Goal: Information Seeking & Learning: Compare options

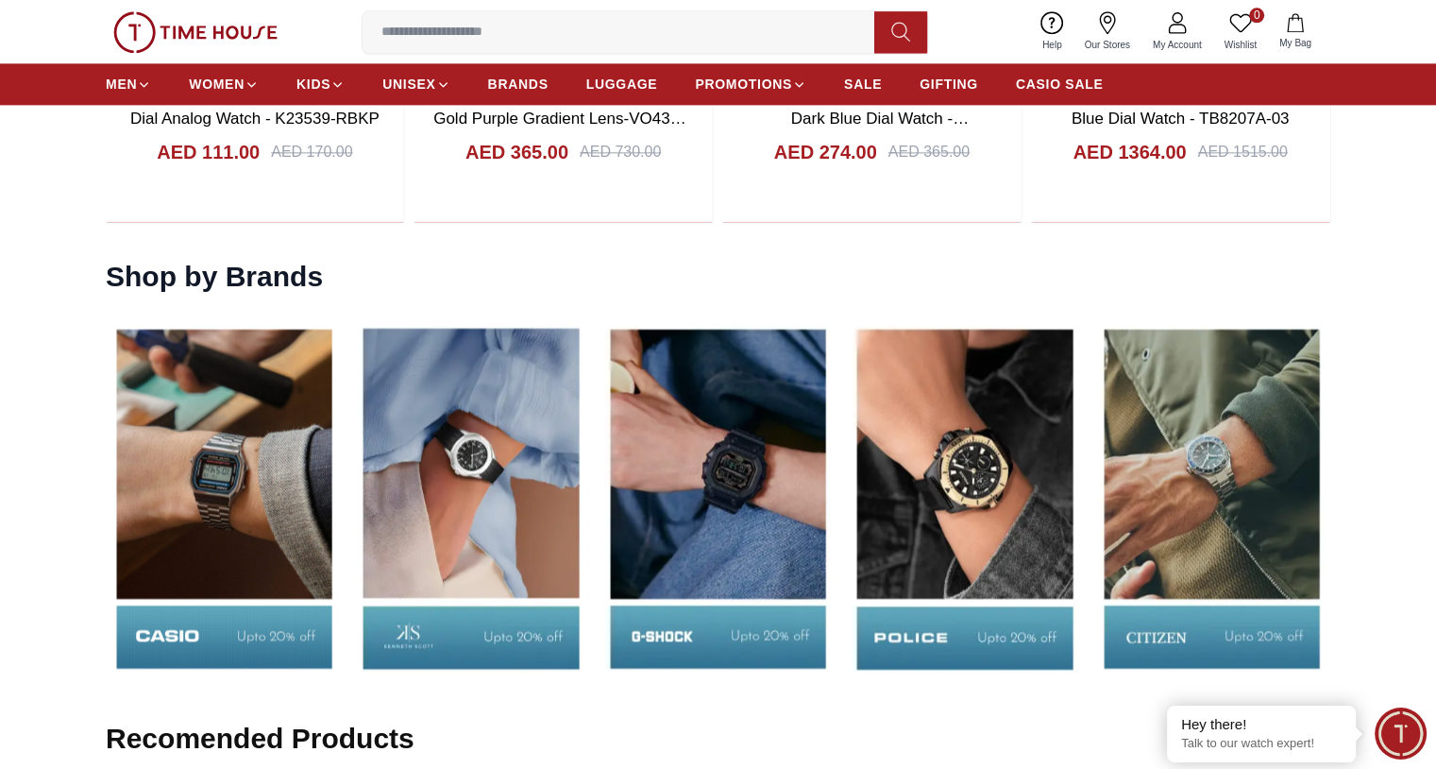
scroll to position [2549, 0]
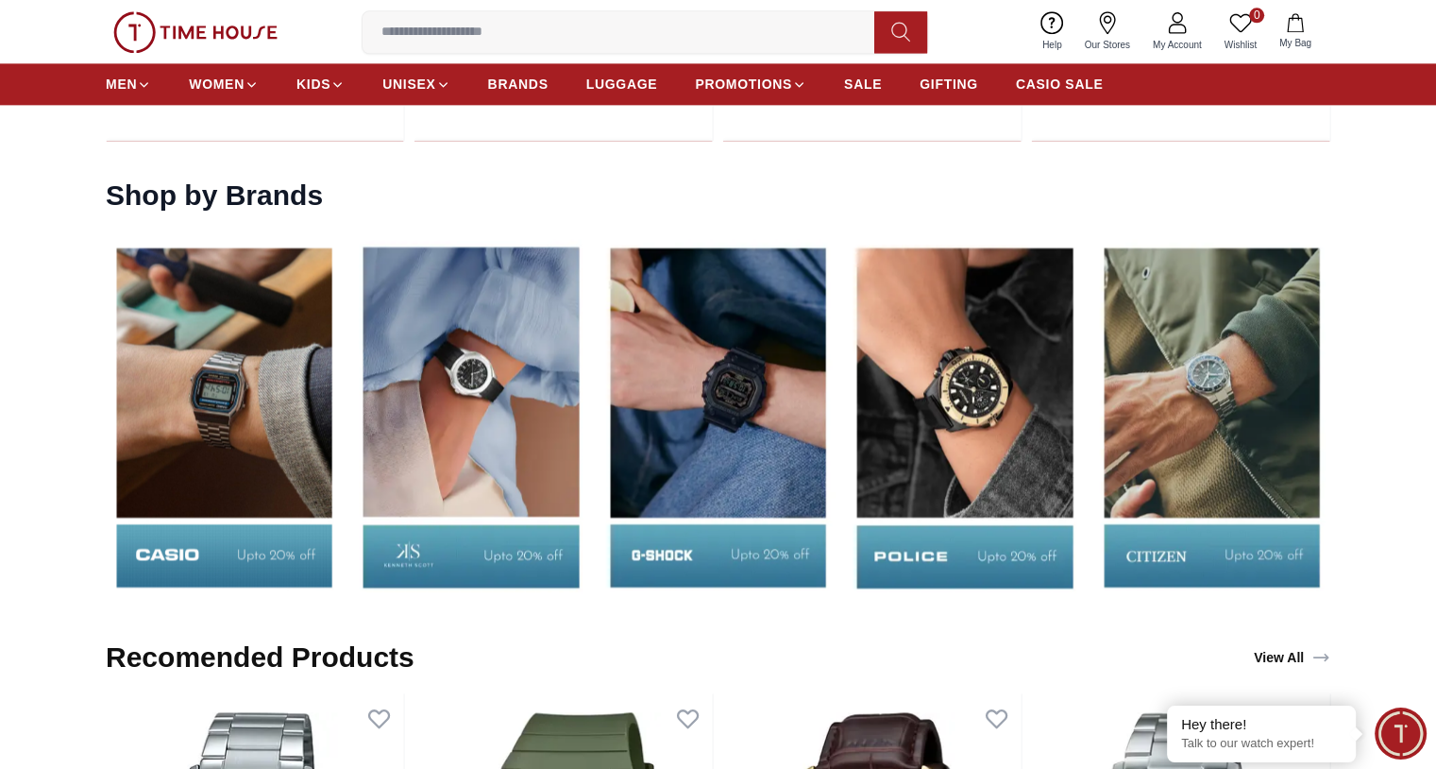
click at [484, 368] on img at bounding box center [470, 416] width 237 height 371
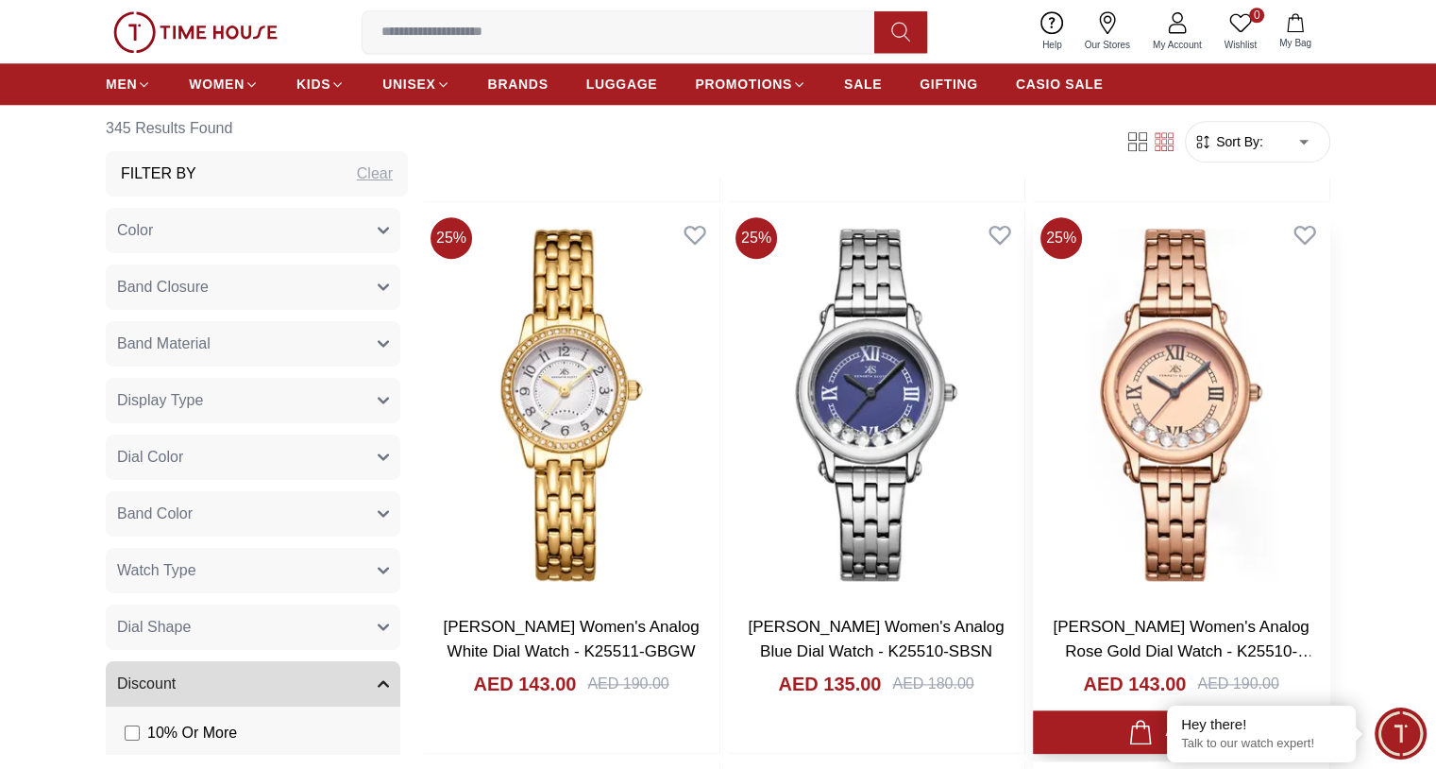
scroll to position [1888, 0]
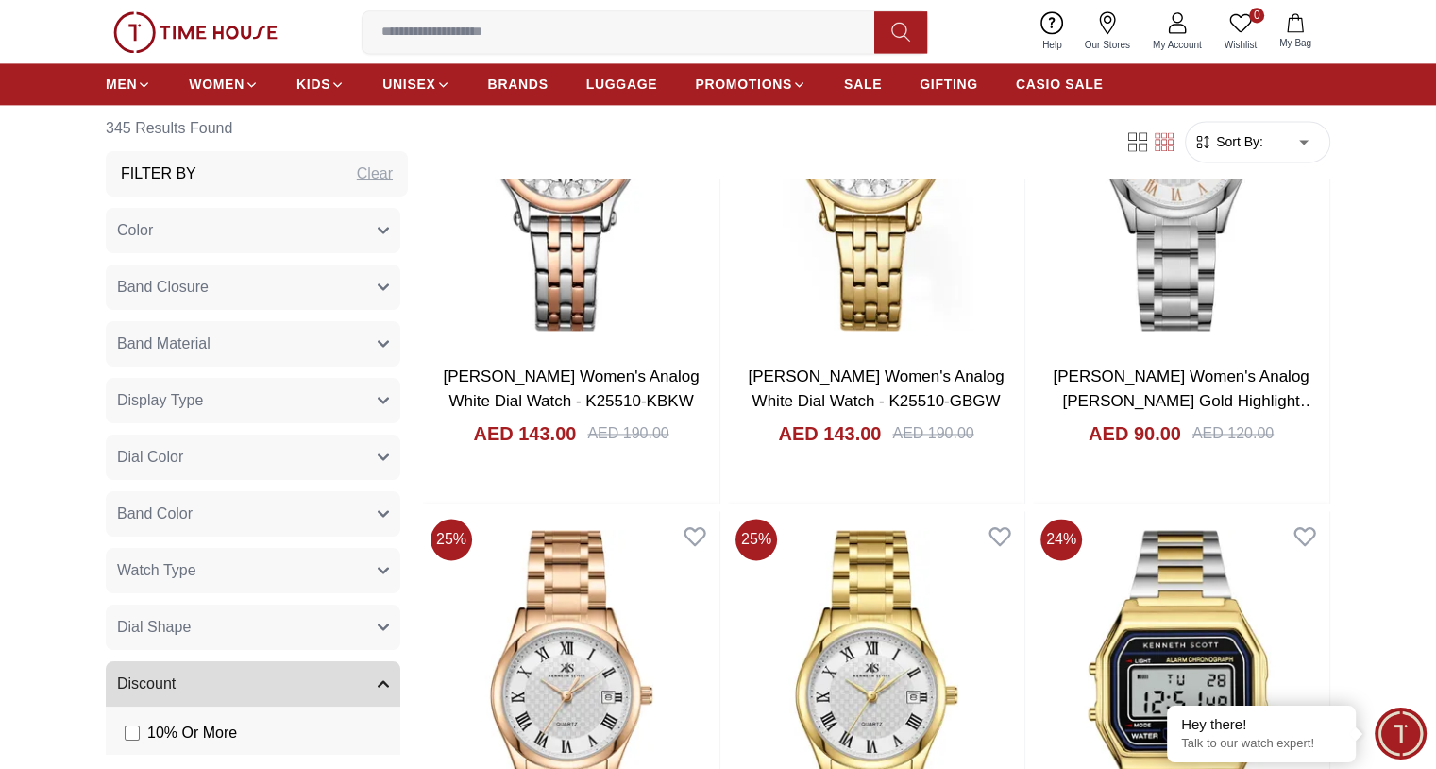
scroll to position [3116, 0]
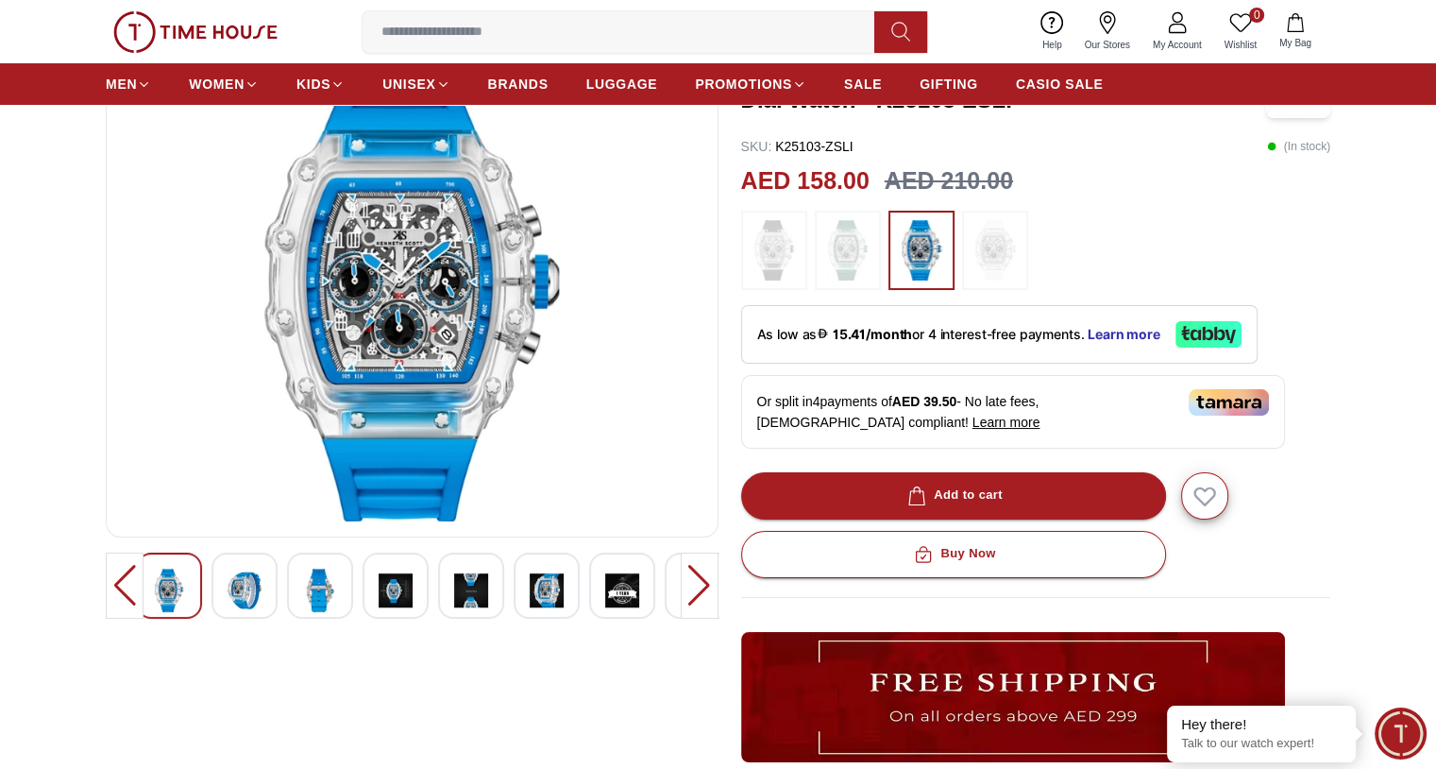
scroll to position [378, 0]
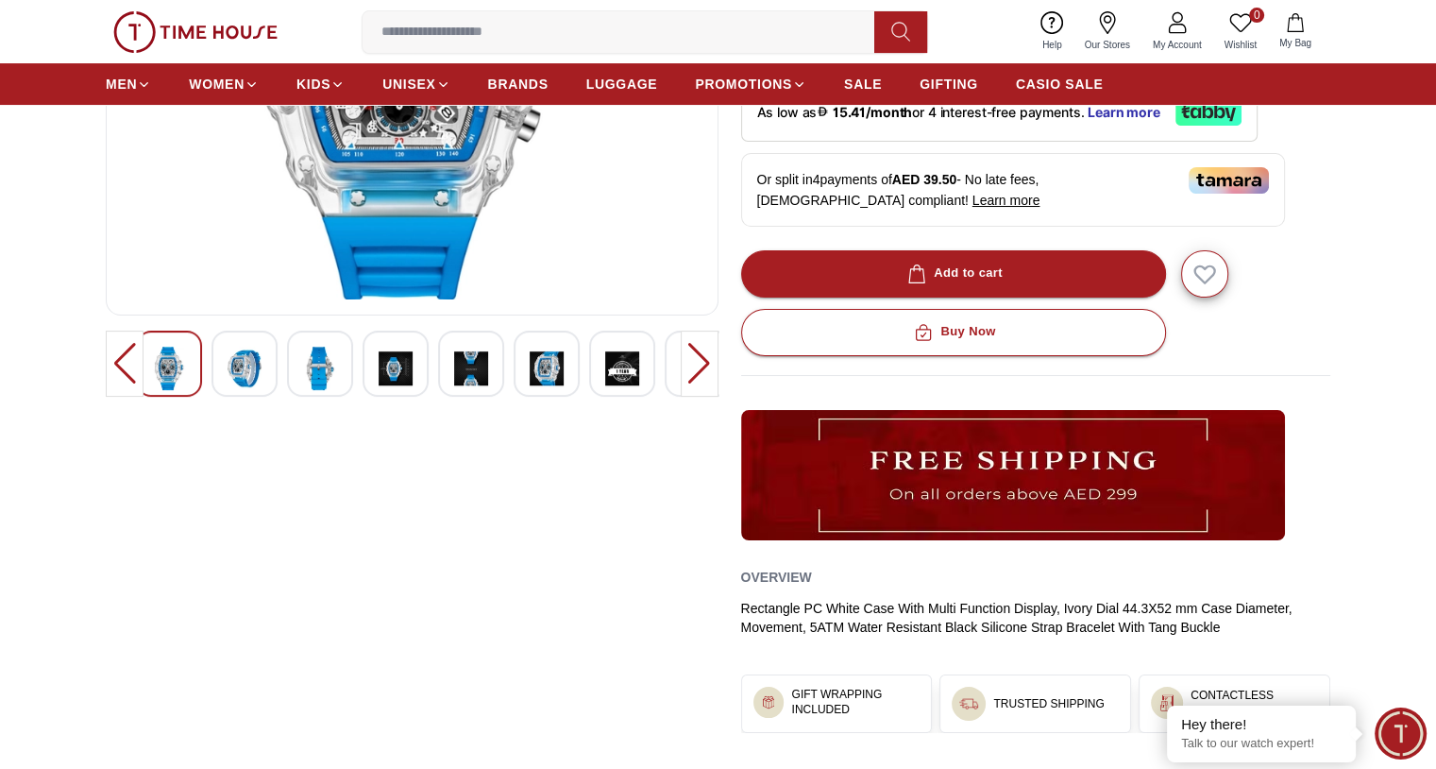
click at [520, 371] on div at bounding box center [547, 363] width 66 height 66
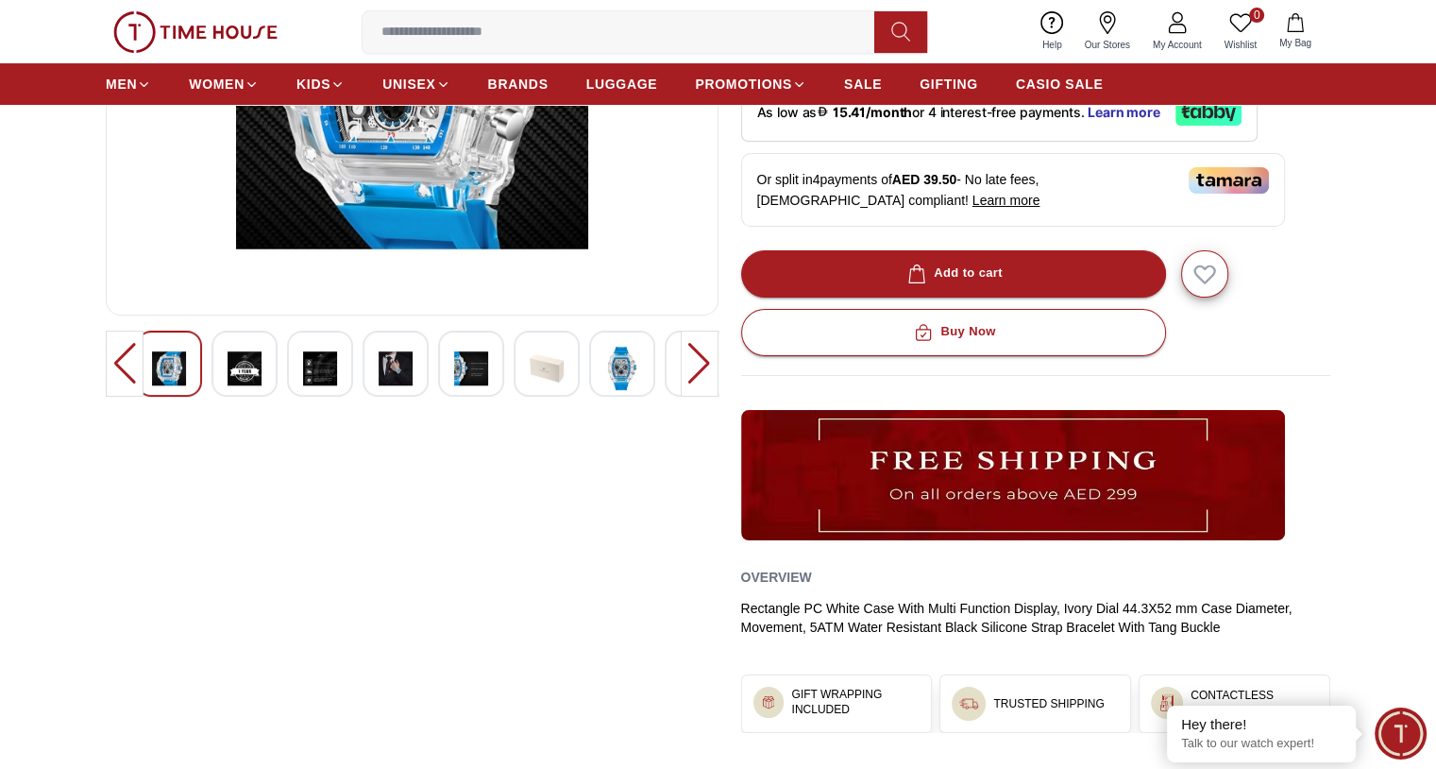
scroll to position [283, 0]
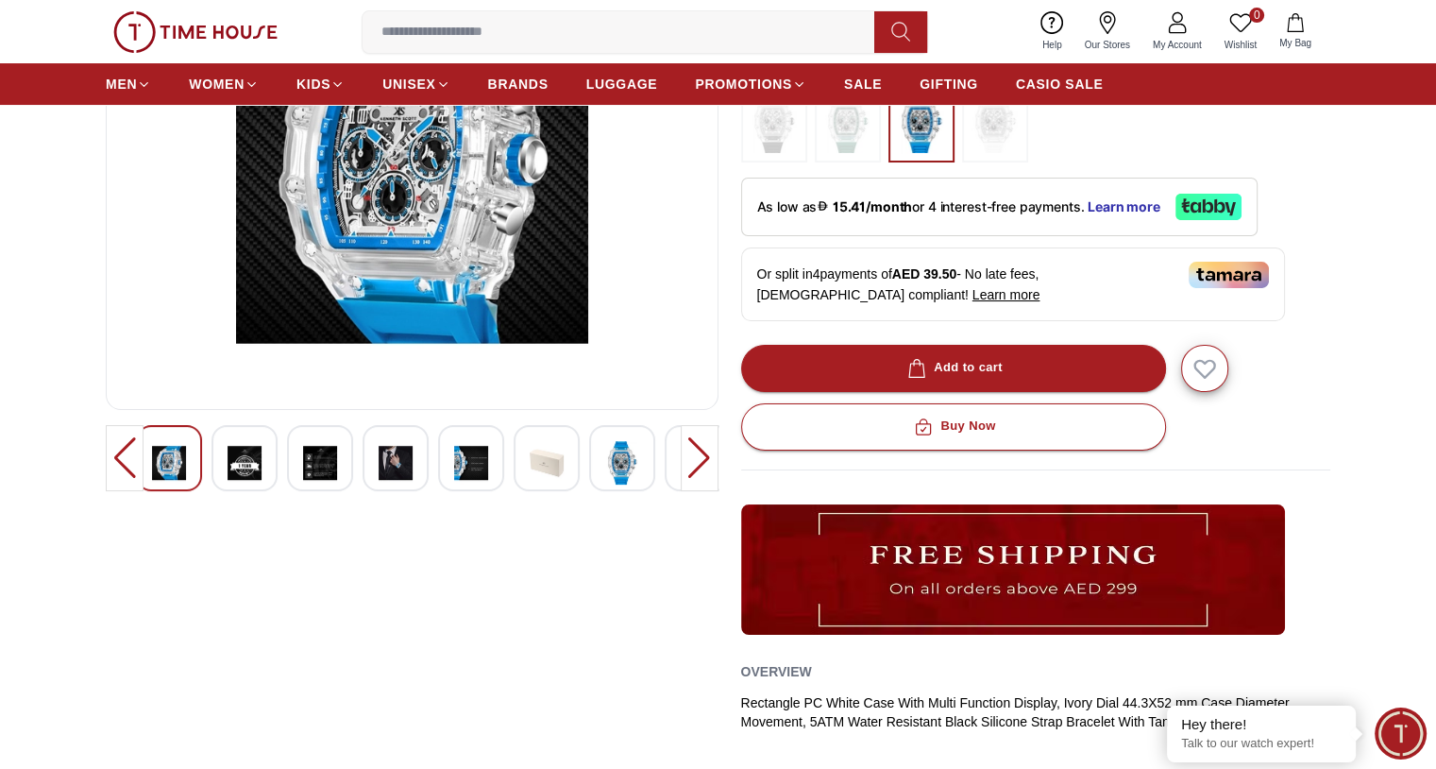
click at [392, 465] on img at bounding box center [396, 462] width 34 height 43
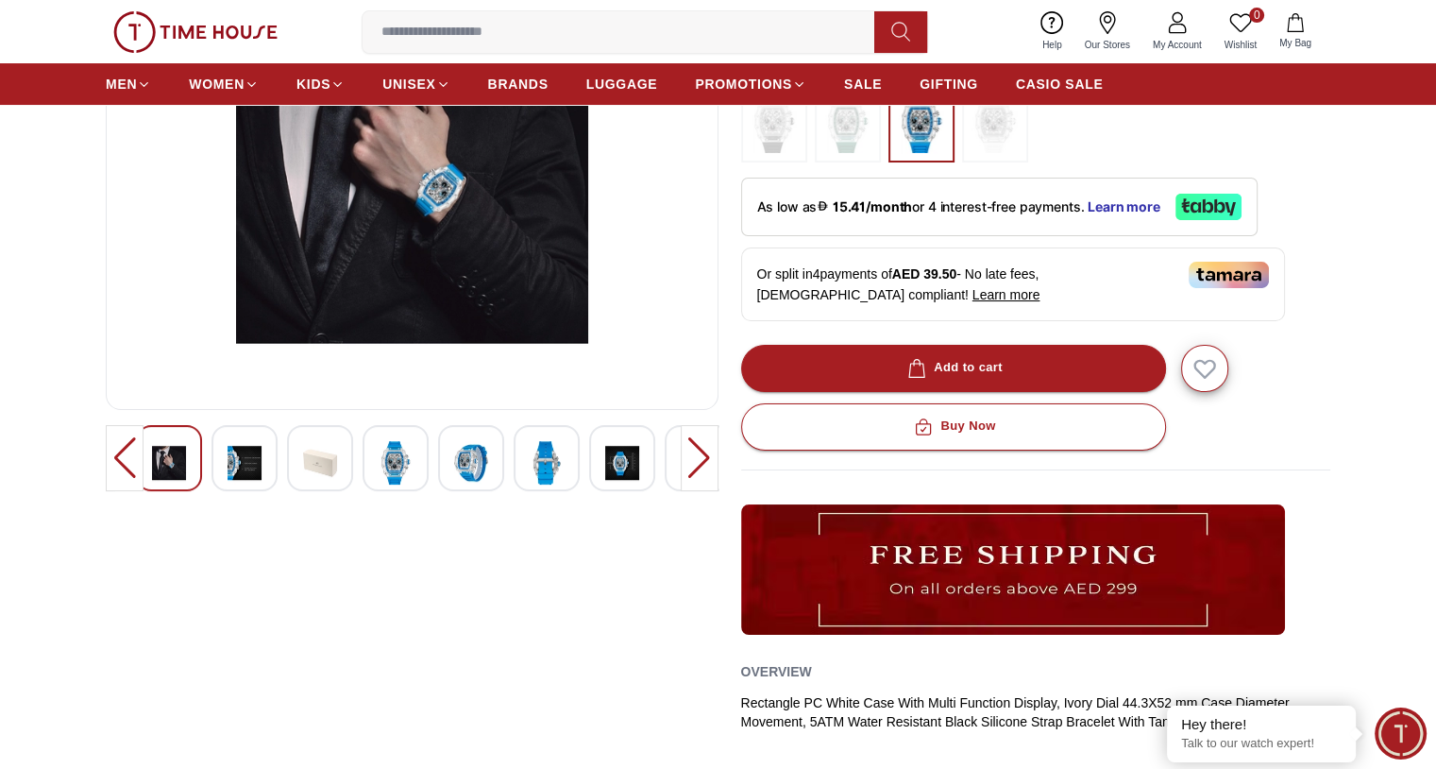
click at [585, 455] on div at bounding box center [412, 462] width 613 height 74
click at [557, 462] on img at bounding box center [547, 462] width 34 height 43
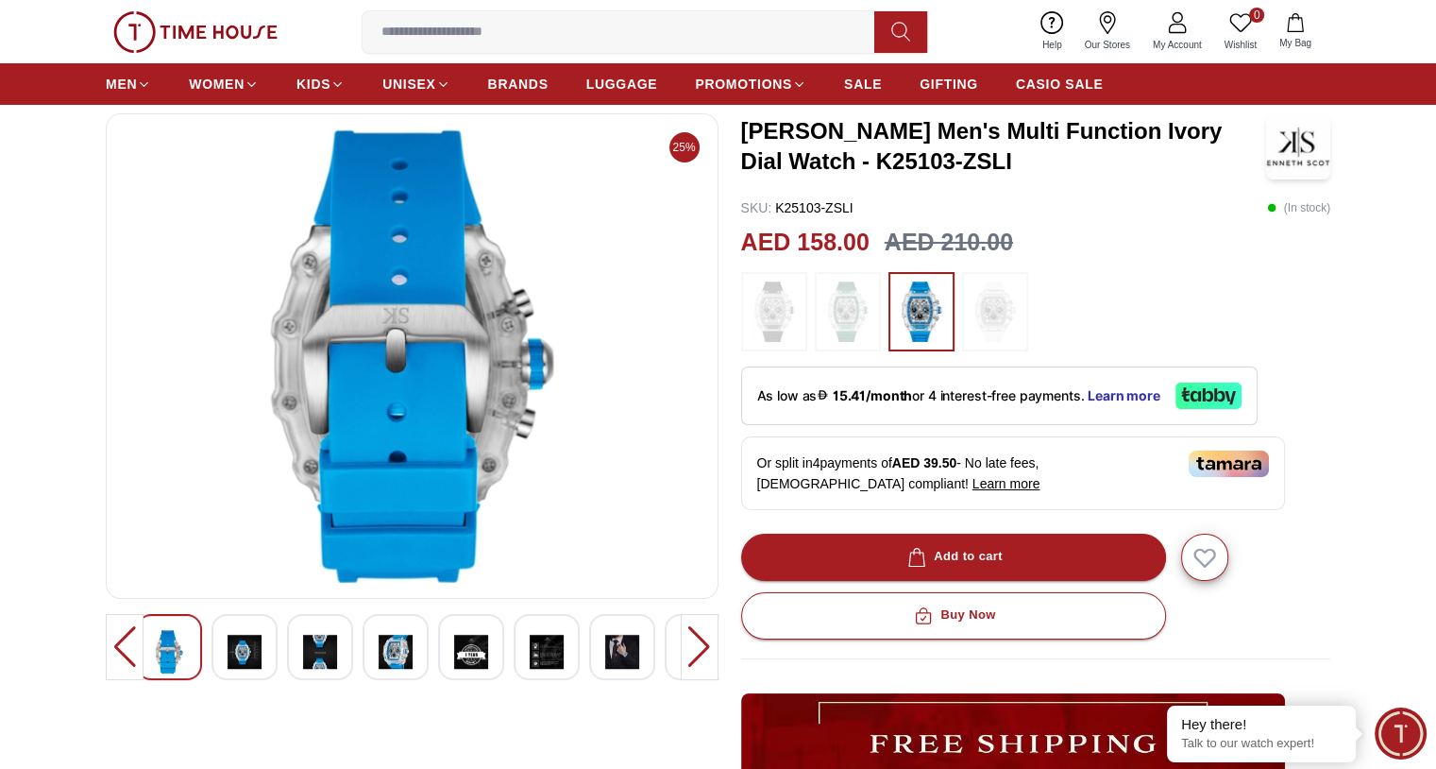
scroll to position [0, 0]
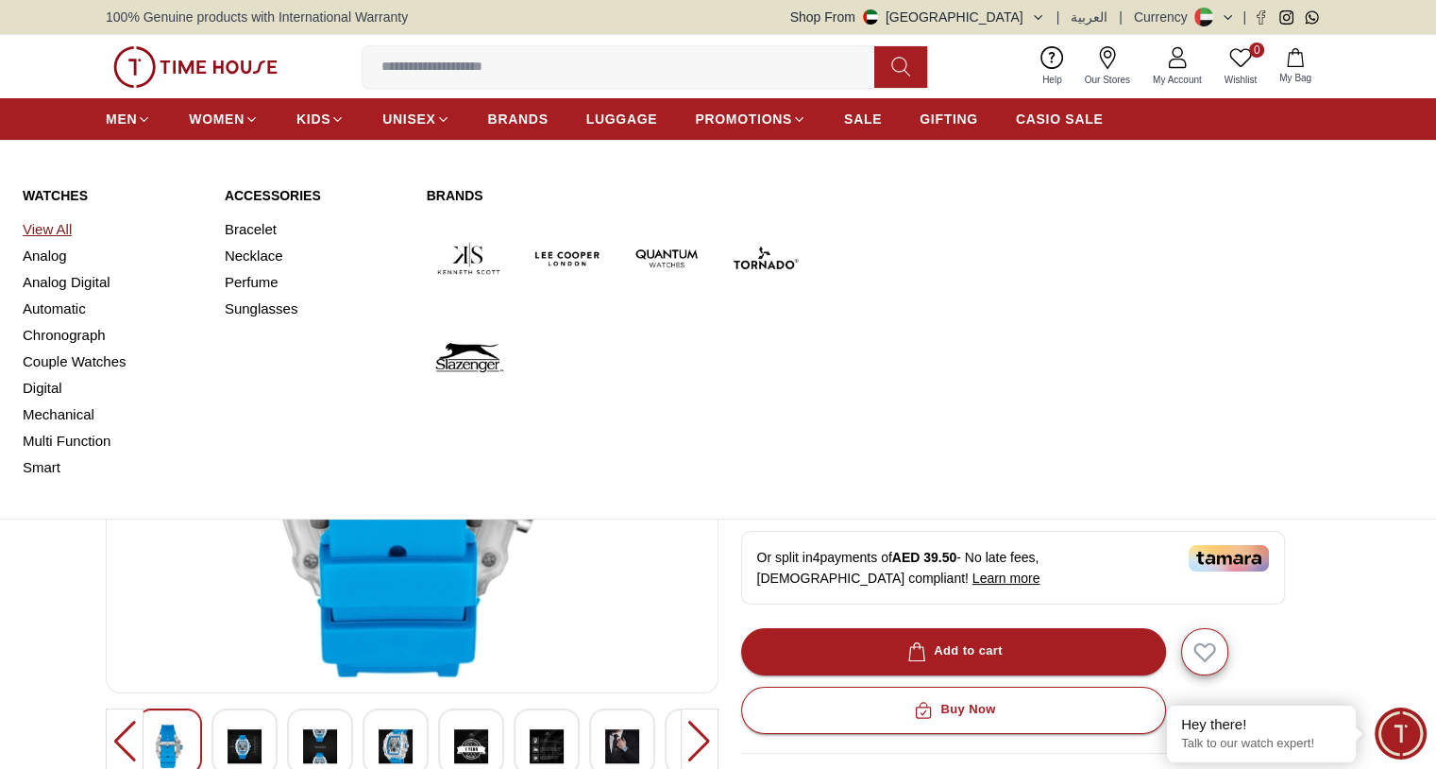
click at [44, 224] on link "View All" at bounding box center [112, 229] width 179 height 26
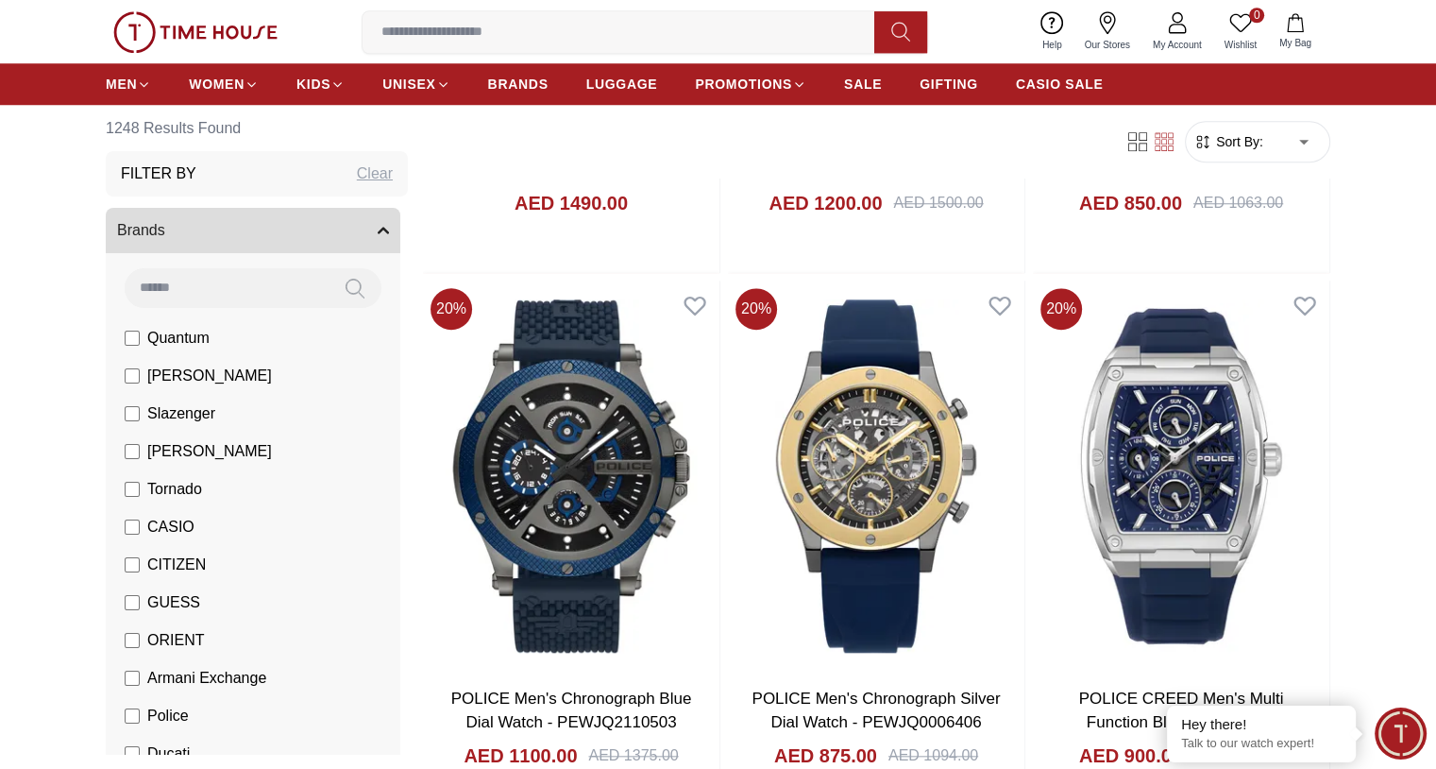
scroll to position [1888, 0]
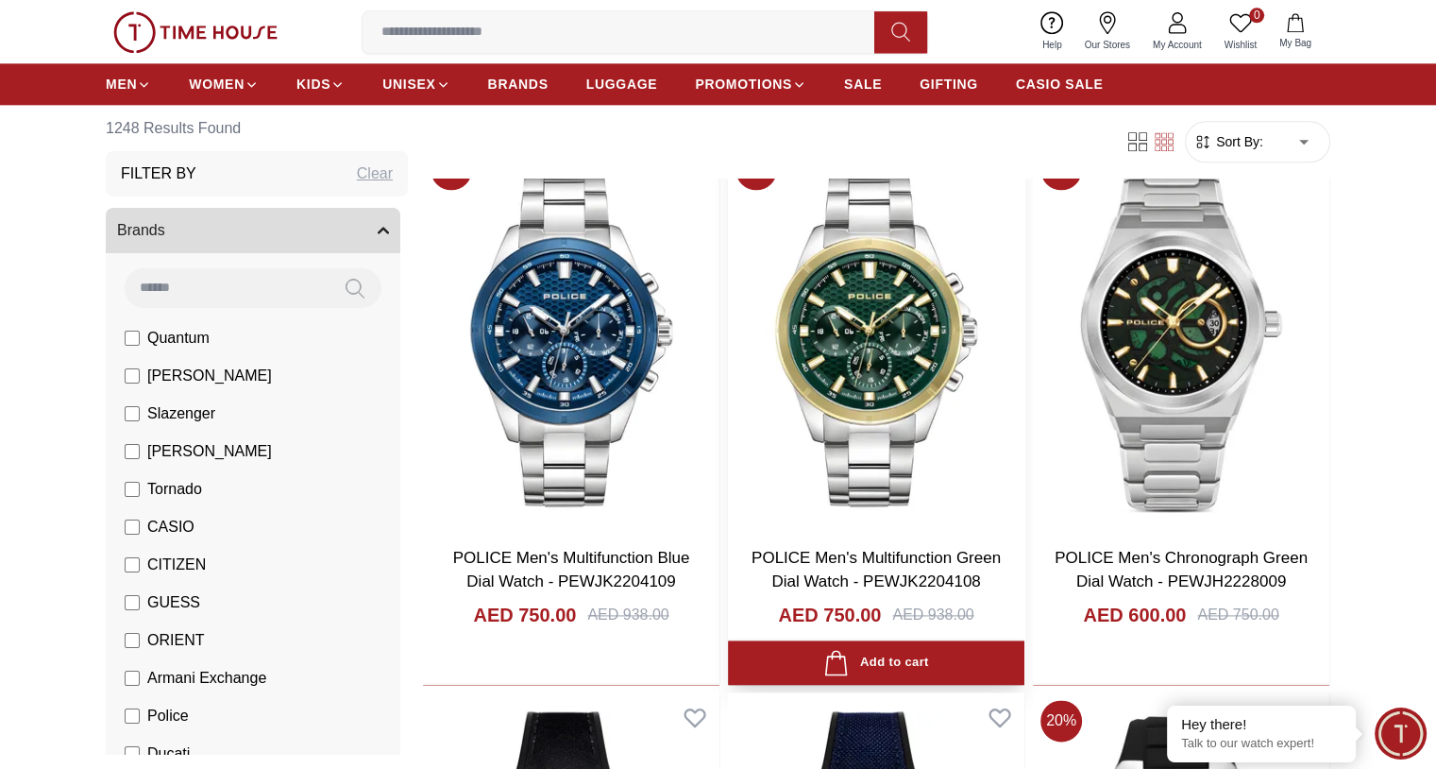
scroll to position [2455, 0]
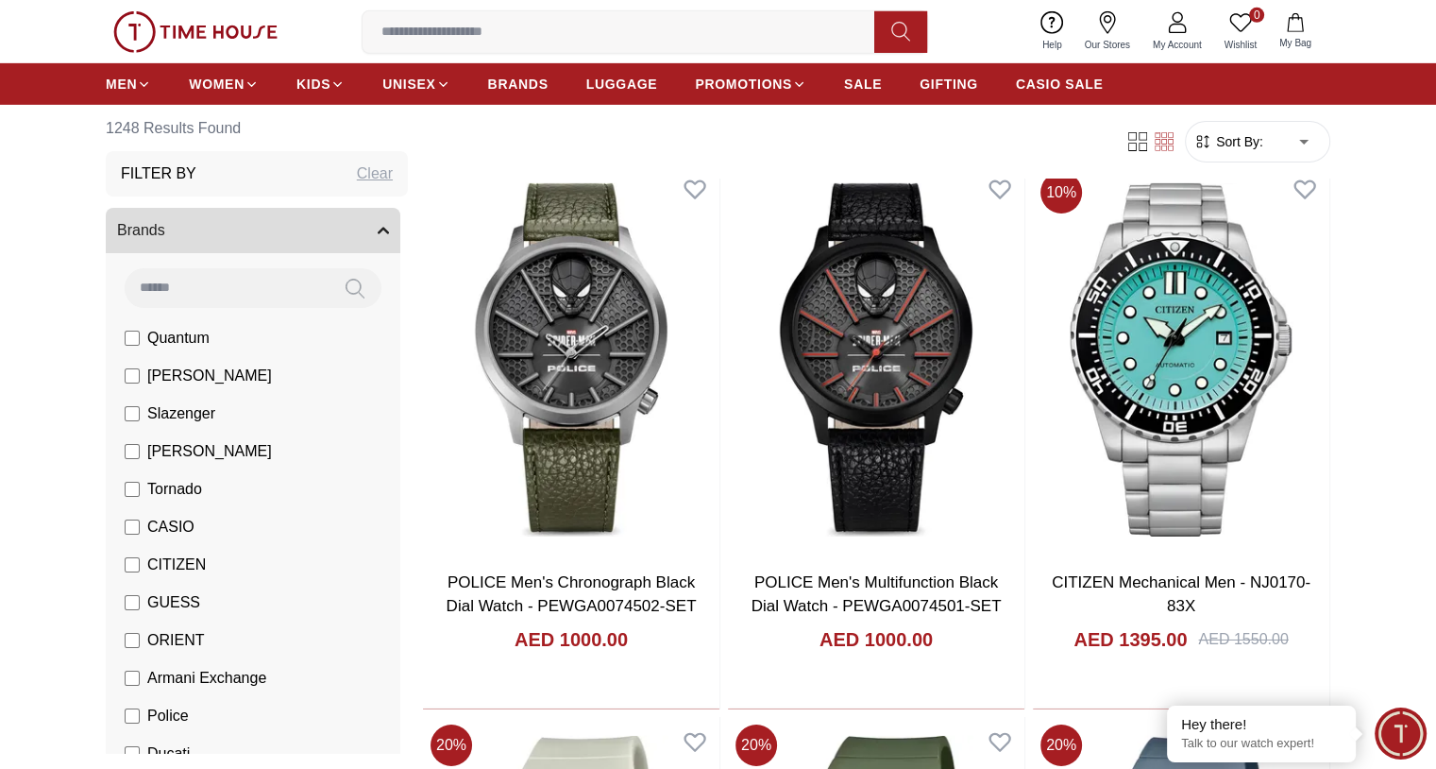
scroll to position [6232, 0]
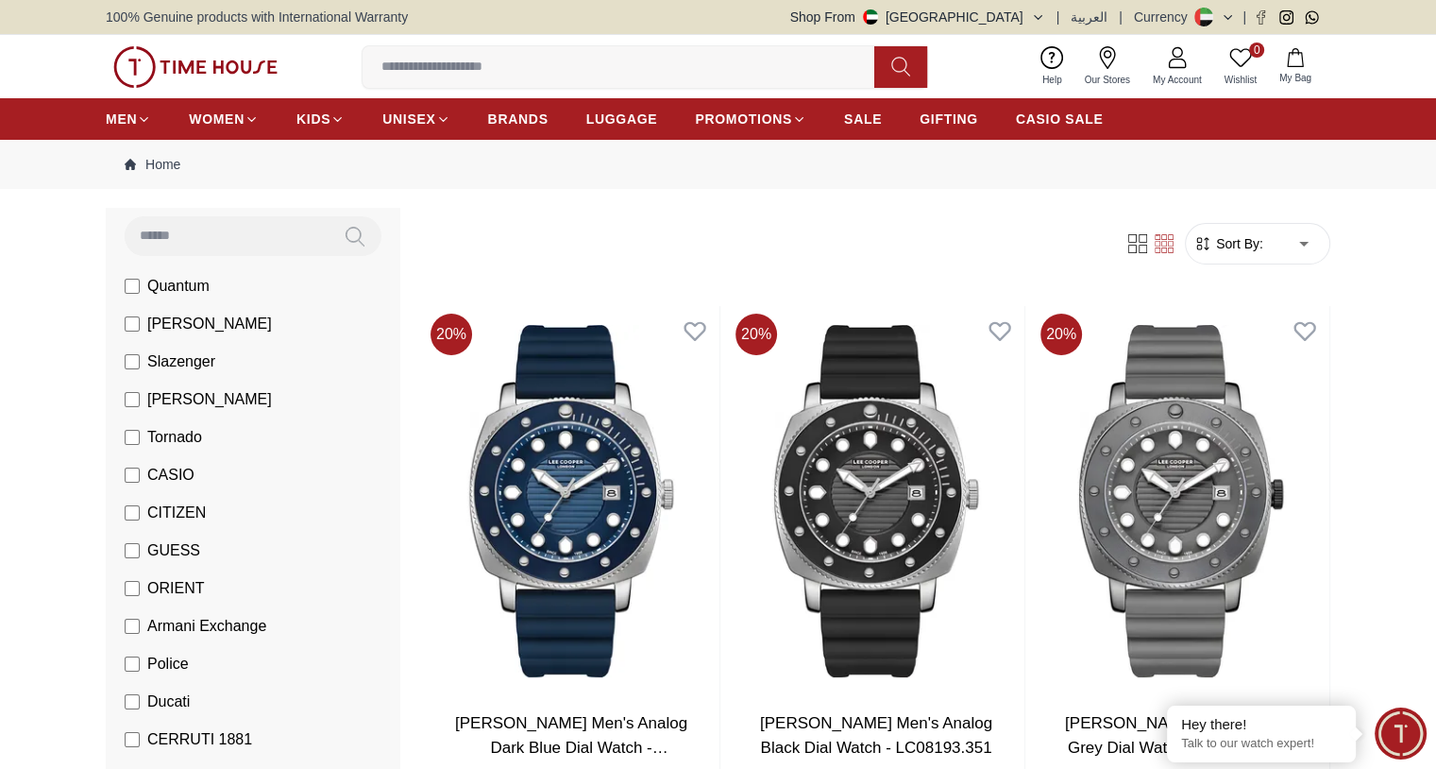
scroll to position [189, 0]
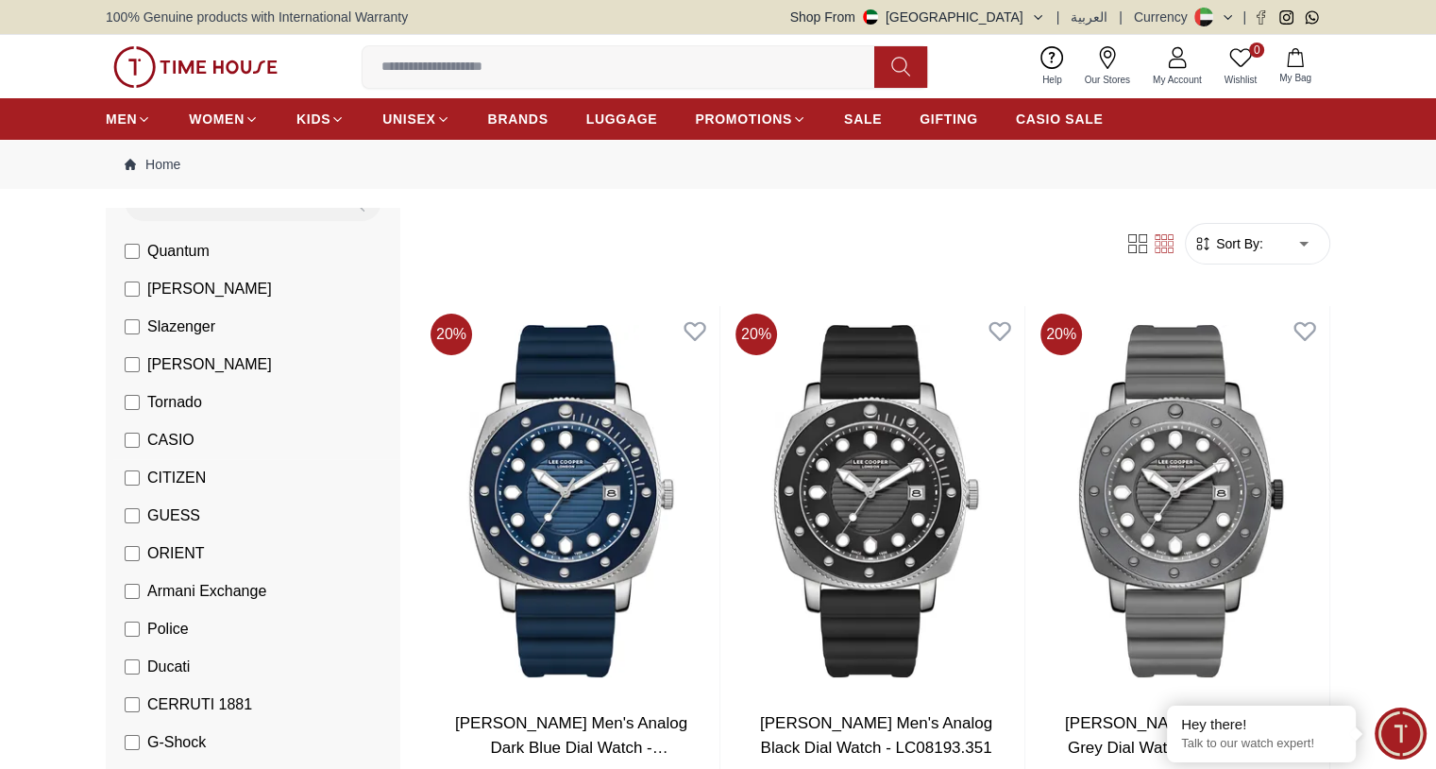
click at [122, 437] on li "CASIO" at bounding box center [256, 440] width 287 height 38
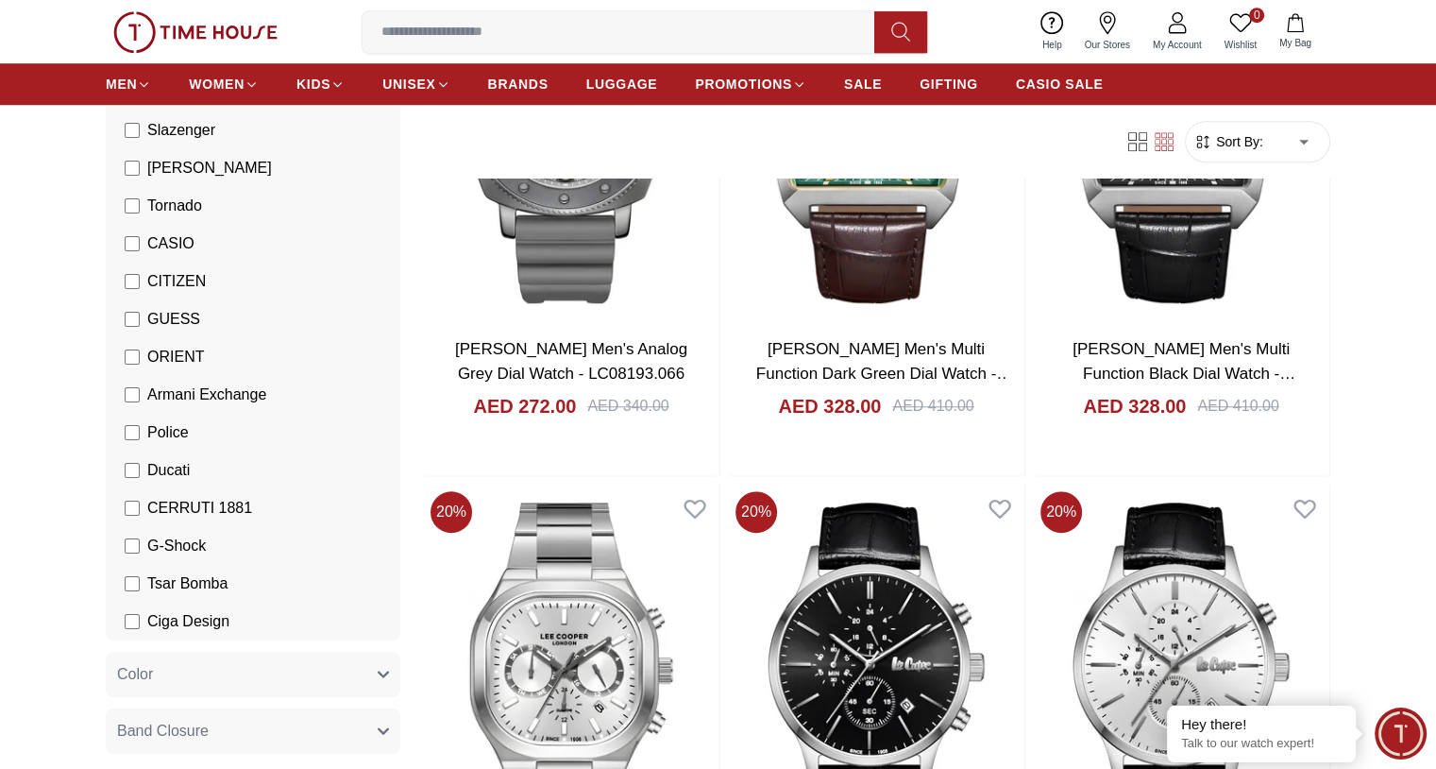
scroll to position [1511, 0]
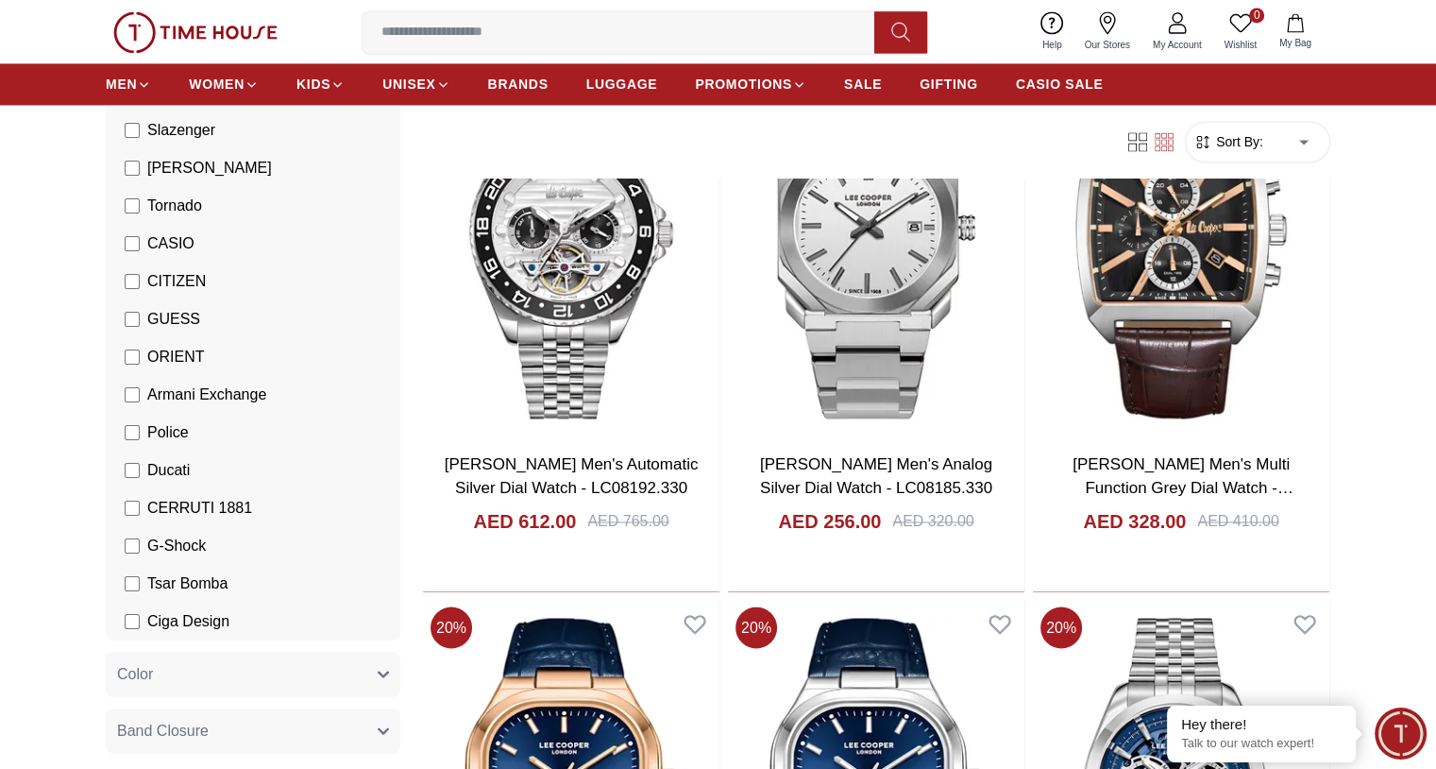
scroll to position [3021, 0]
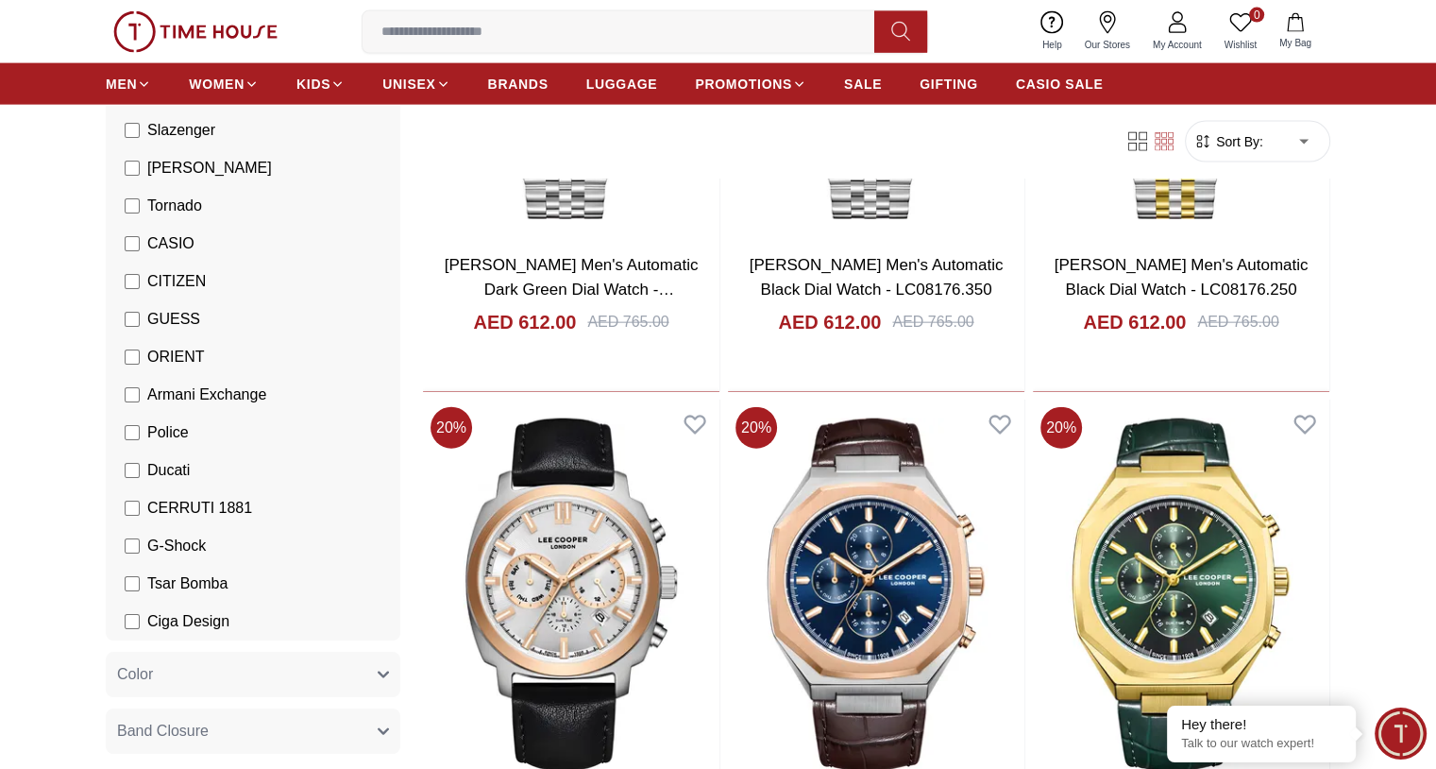
scroll to position [4438, 0]
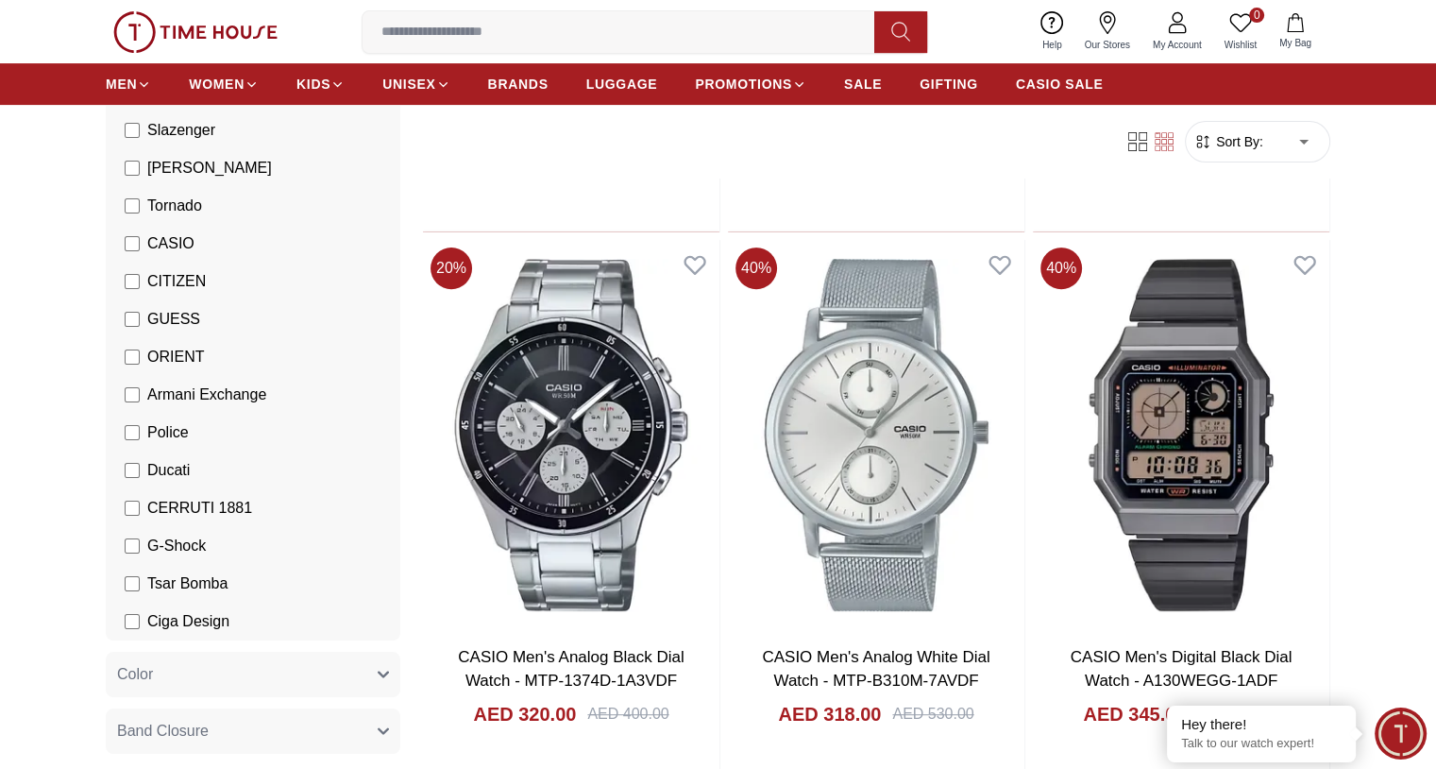
scroll to position [7837, 0]
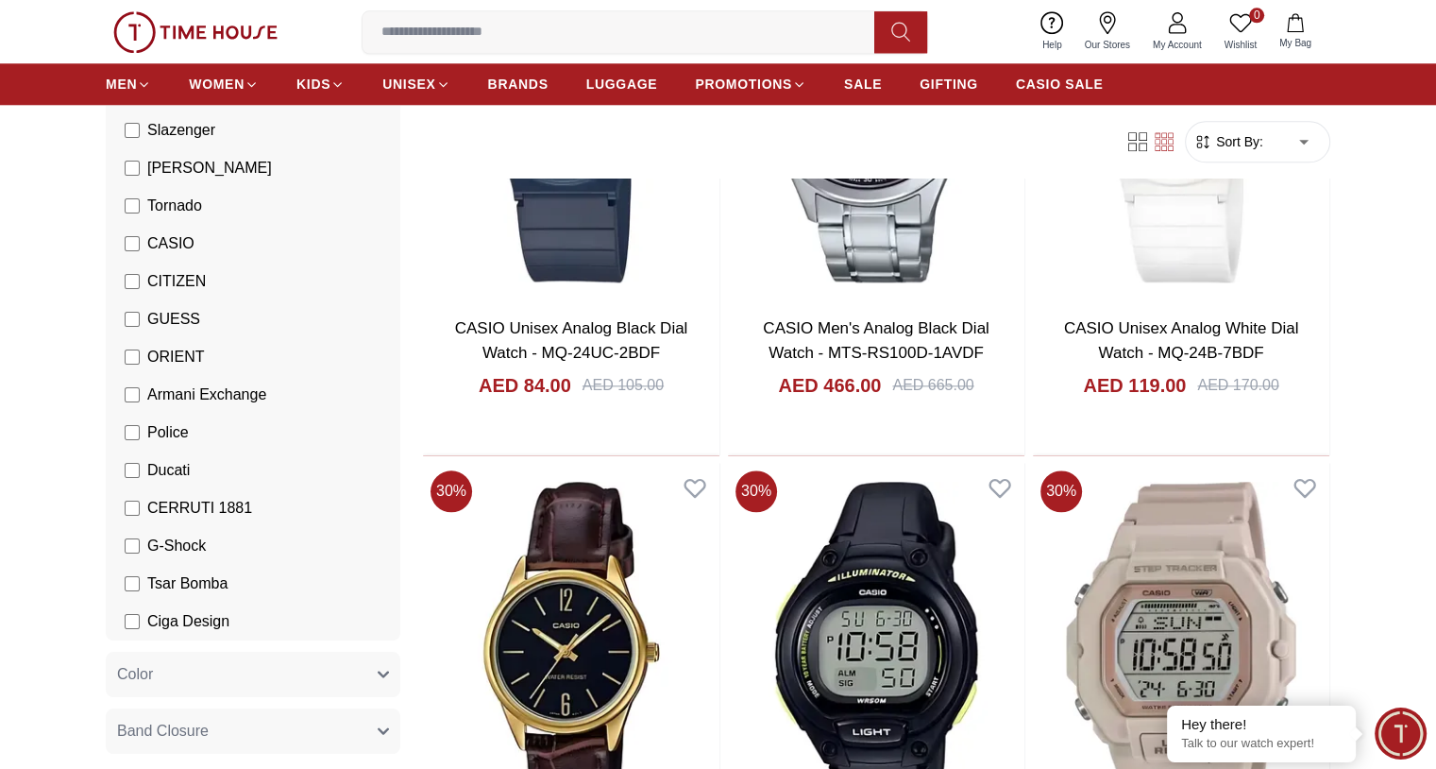
scroll to position [9253, 0]
